Goal: Browse casually: Explore the website without a specific task or goal

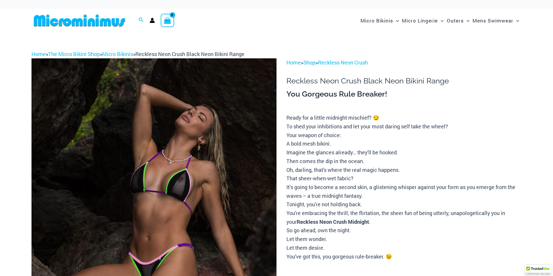
click at [211, 186] on img at bounding box center [153, 241] width 245 height 367
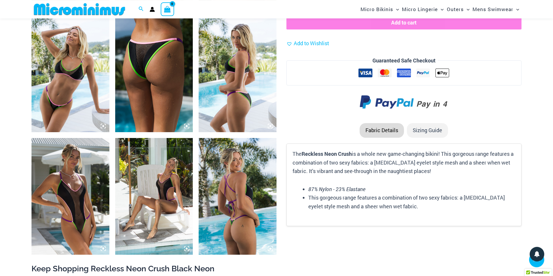
scroll to position [791, 0]
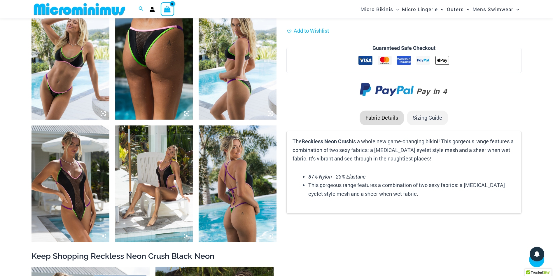
click at [78, 150] on img at bounding box center [70, 183] width 78 height 117
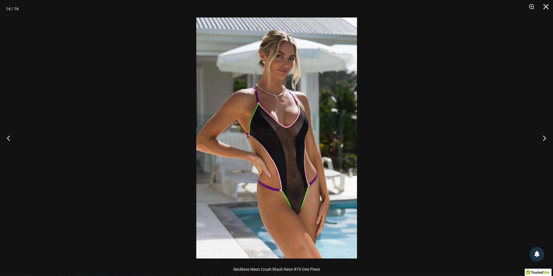
click at [278, 143] on img at bounding box center [276, 137] width 161 height 241
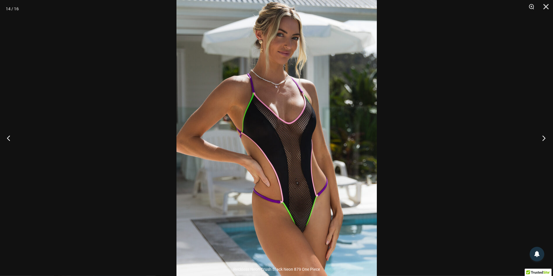
click at [543, 137] on button "Next" at bounding box center [542, 137] width 22 height 29
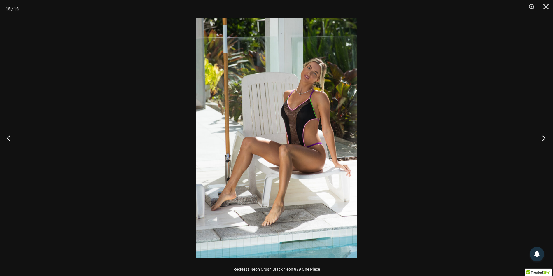
click at [543, 137] on button "Next" at bounding box center [542, 137] width 22 height 29
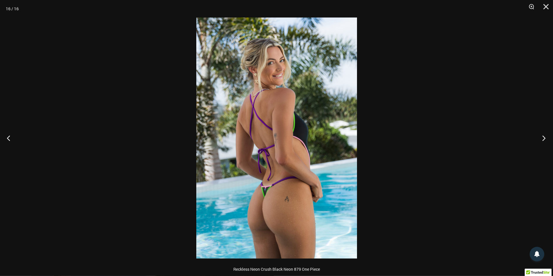
click at [543, 137] on button "Next" at bounding box center [542, 137] width 22 height 29
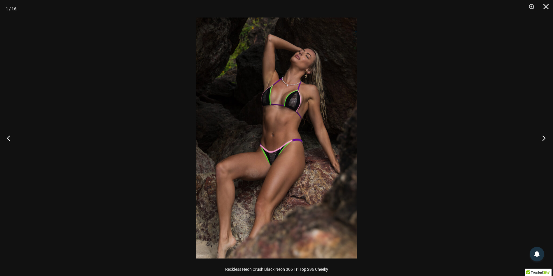
click at [543, 137] on button "Next" at bounding box center [542, 137] width 22 height 29
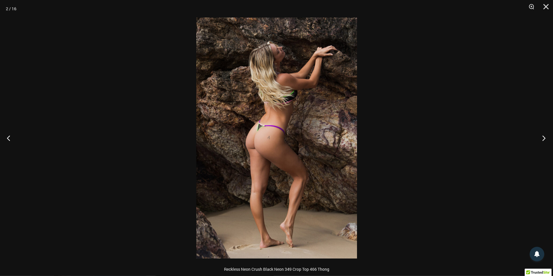
click at [543, 137] on button "Next" at bounding box center [542, 137] width 22 height 29
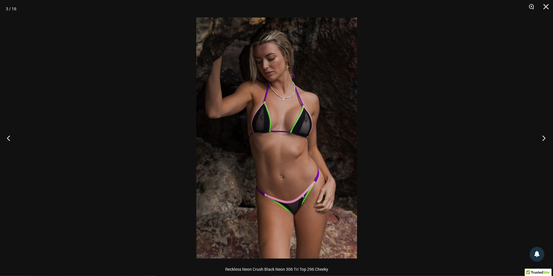
click at [543, 137] on button "Next" at bounding box center [542, 137] width 22 height 29
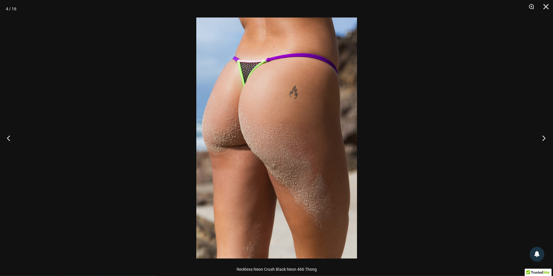
click at [543, 137] on button "Next" at bounding box center [542, 137] width 22 height 29
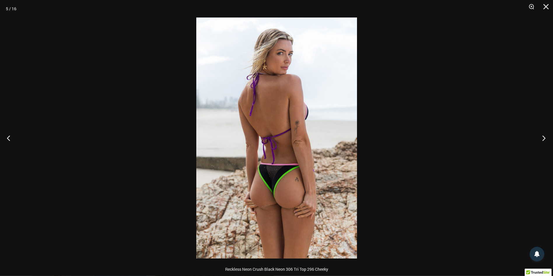
click at [543, 137] on button "Next" at bounding box center [542, 137] width 22 height 29
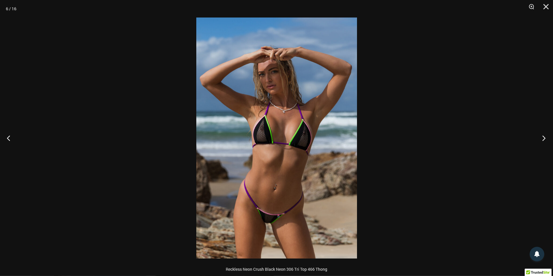
click at [543, 137] on button "Next" at bounding box center [542, 137] width 22 height 29
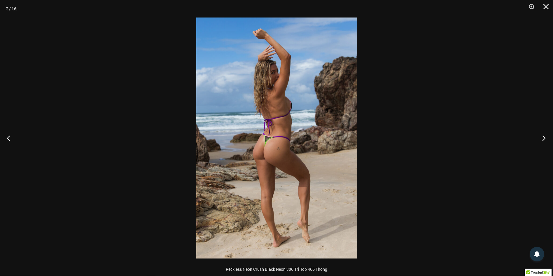
click at [543, 137] on button "Next" at bounding box center [542, 137] width 22 height 29
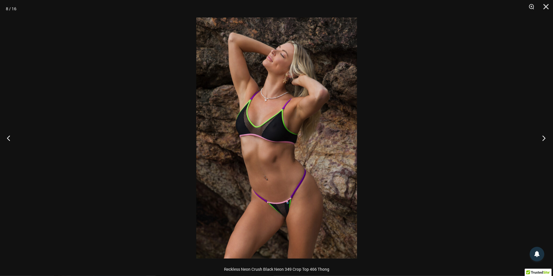
click at [543, 137] on button "Next" at bounding box center [542, 137] width 22 height 29
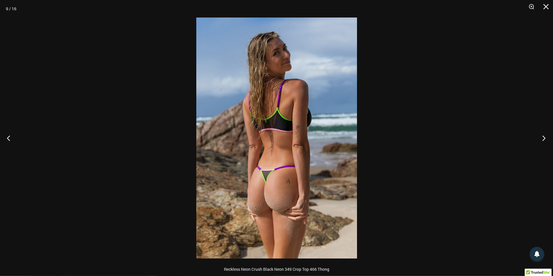
click at [543, 137] on button "Next" at bounding box center [542, 137] width 22 height 29
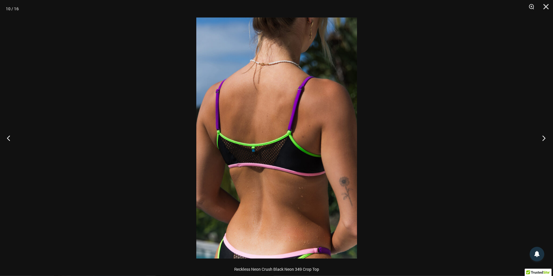
click at [543, 137] on button "Next" at bounding box center [542, 137] width 22 height 29
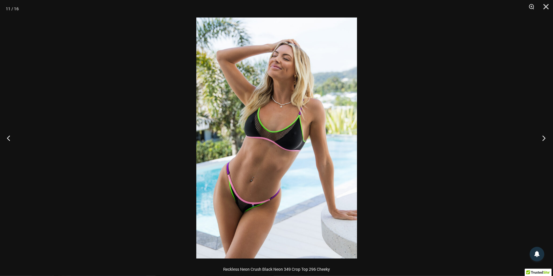
click at [543, 137] on button "Next" at bounding box center [542, 137] width 22 height 29
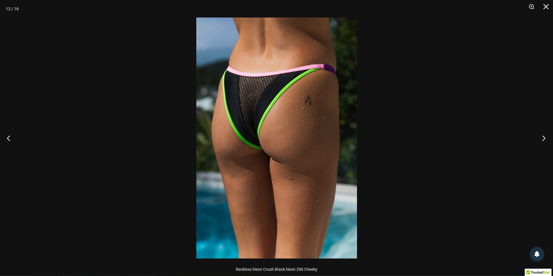
click at [543, 137] on button "Next" at bounding box center [542, 137] width 22 height 29
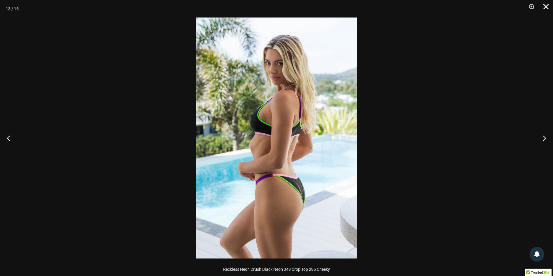
click at [546, 6] on button "Close" at bounding box center [543, 8] width 15 height 17
